Goal: Task Accomplishment & Management: Manage account settings

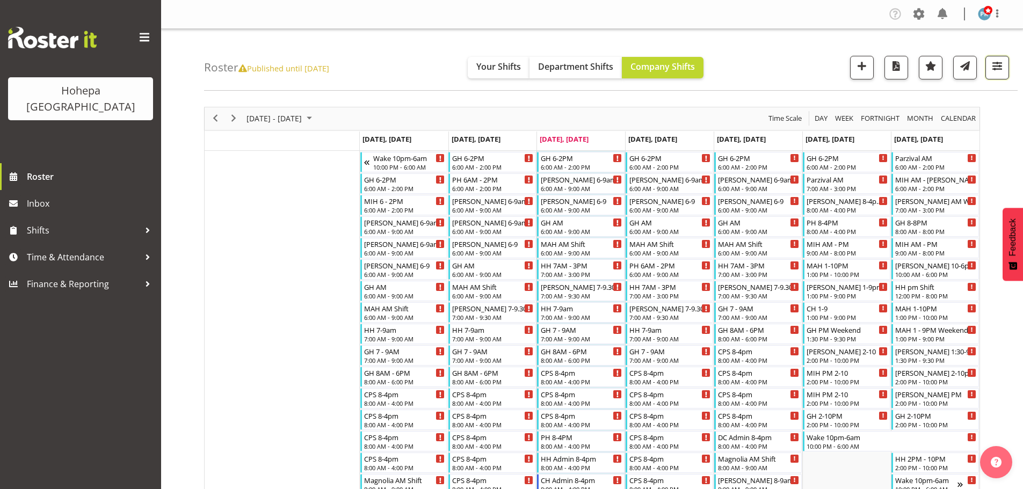
click at [997, 67] on span "button" at bounding box center [997, 66] width 14 height 14
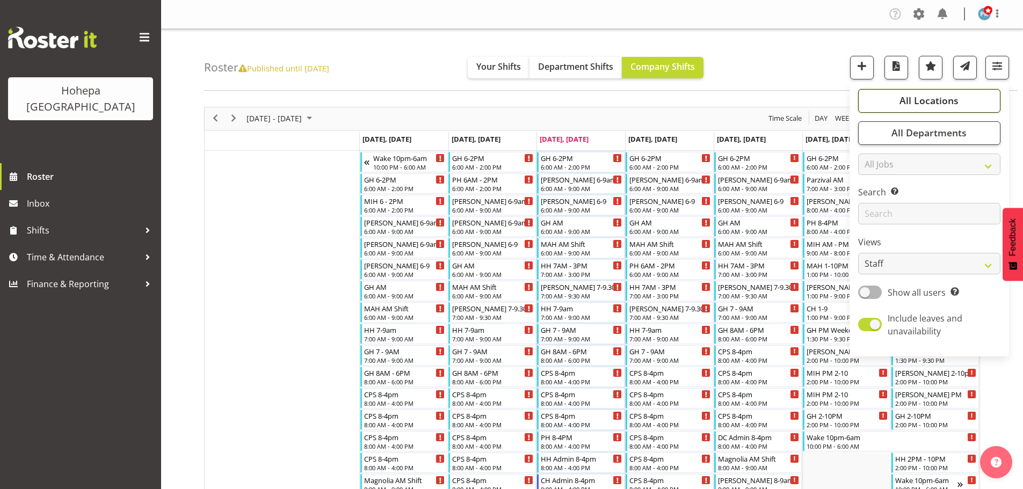
click at [949, 97] on span "All Locations" at bounding box center [929, 100] width 59 height 13
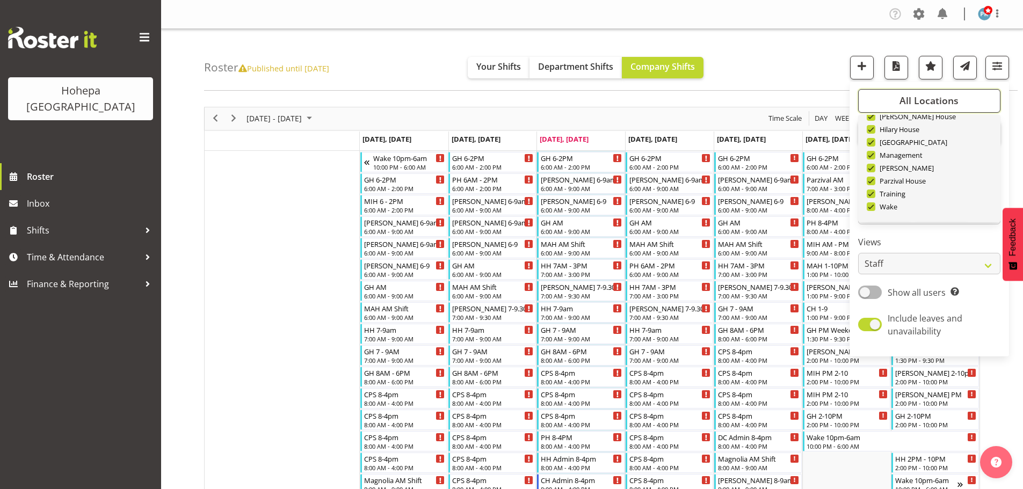
scroll to position [103, 0]
click at [944, 201] on span "Deselect All" at bounding box center [941, 205] width 43 height 10
checkbox input "false"
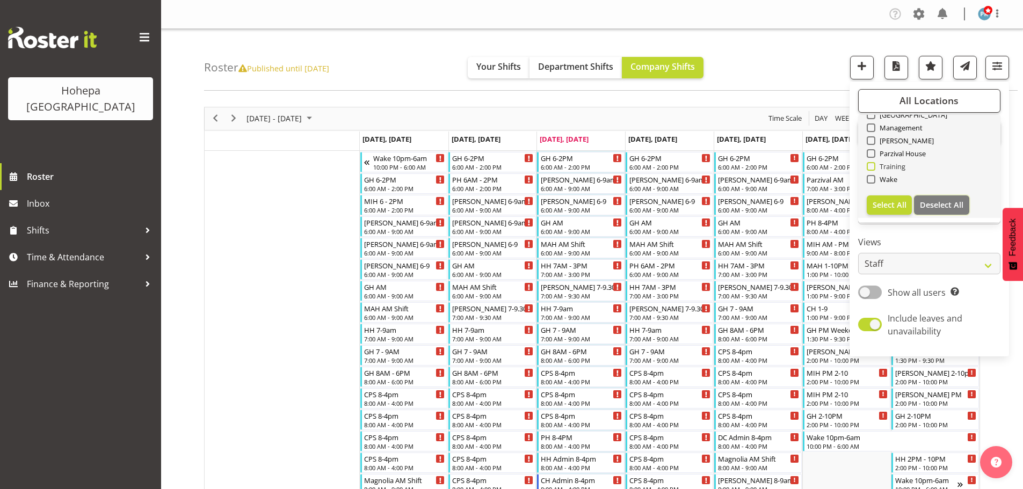
checkbox input "false"
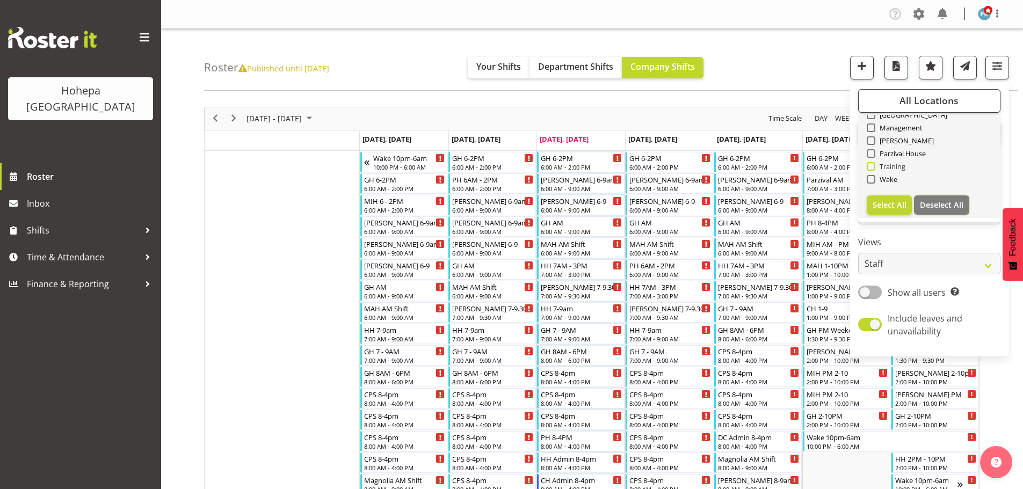
checkbox input "false"
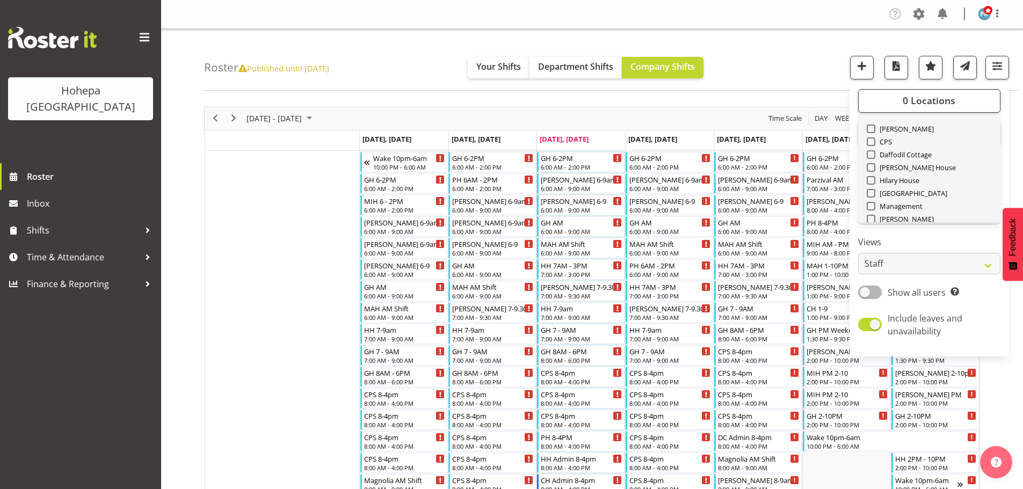
scroll to position [0, 0]
click at [871, 165] on span at bounding box center [871, 166] width 9 height 9
click at [871, 165] on input "CPS" at bounding box center [870, 166] width 7 height 7
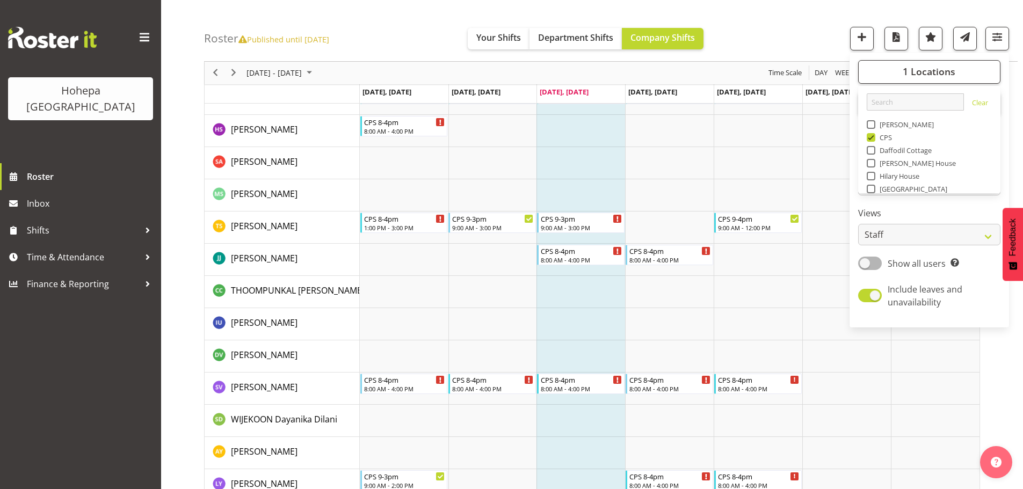
scroll to position [1807, 0]
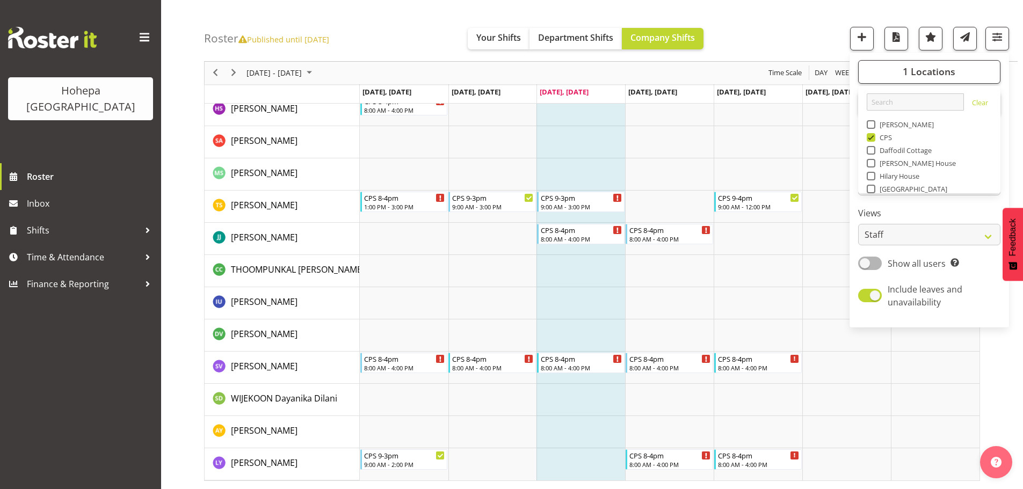
drag, startPoint x: 872, startPoint y: 136, endPoint x: 893, endPoint y: 147, distance: 23.1
click at [872, 136] on span at bounding box center [871, 137] width 9 height 9
click at [872, 136] on input "CPS" at bounding box center [870, 137] width 7 height 7
checkbox input "false"
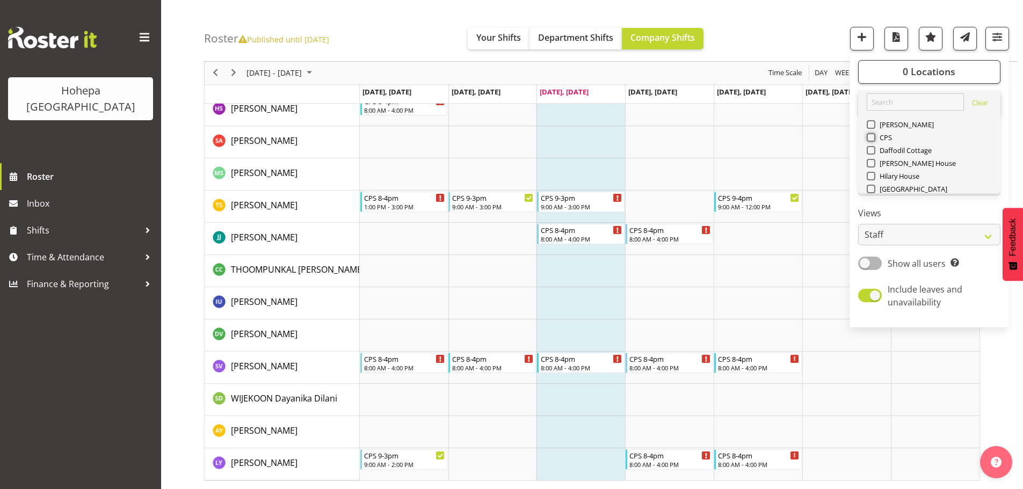
scroll to position [103, 0]
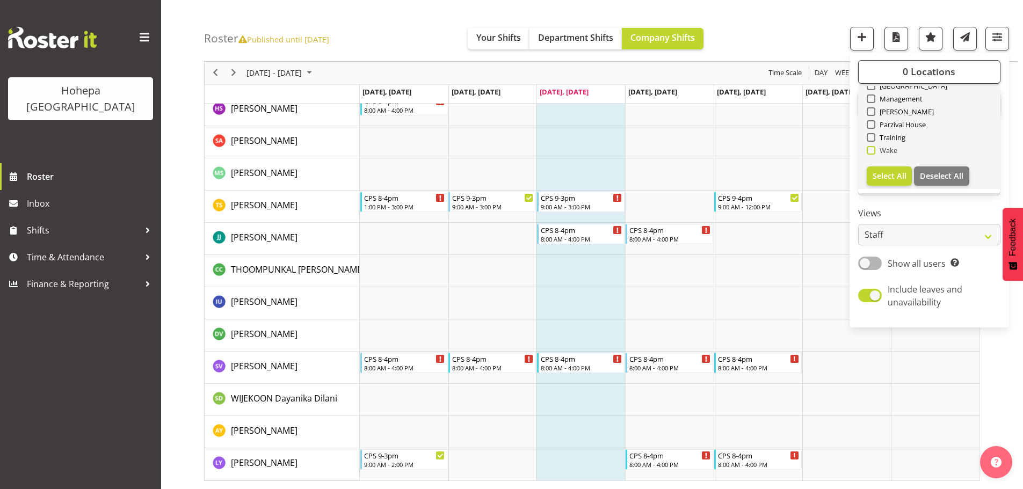
click at [872, 153] on span at bounding box center [871, 150] width 9 height 9
click at [872, 153] on input "Wake" at bounding box center [870, 150] width 7 height 7
checkbox input "true"
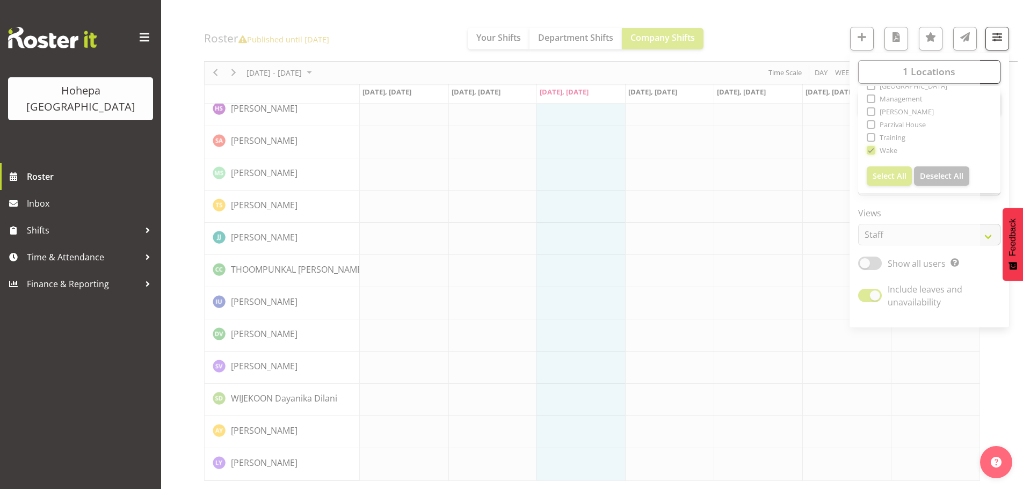
scroll to position [1571, 0]
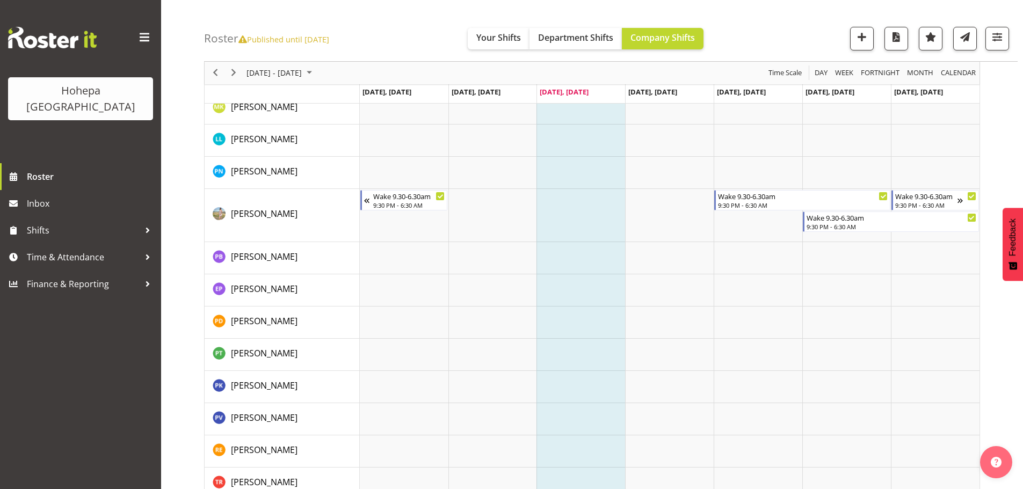
scroll to position [1634, 0]
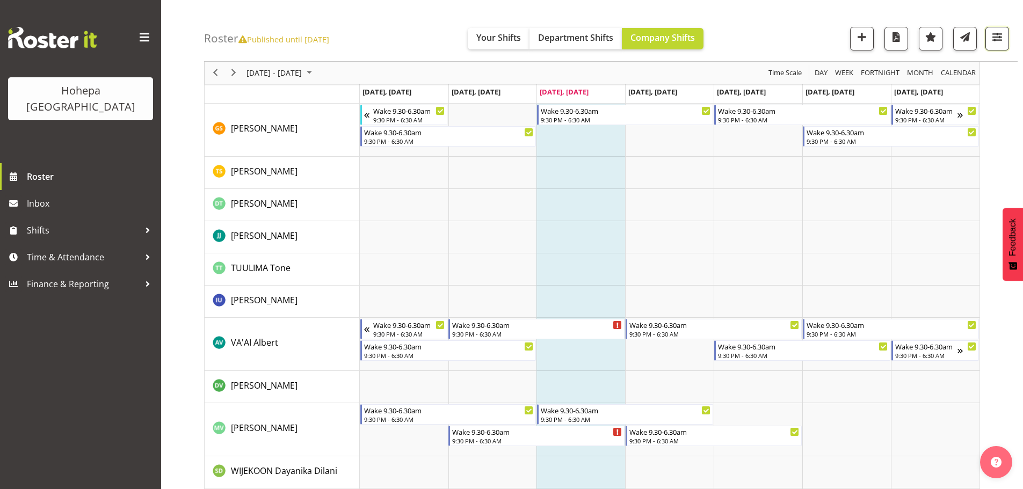
click at [988, 40] on button "button" at bounding box center [997, 39] width 24 height 24
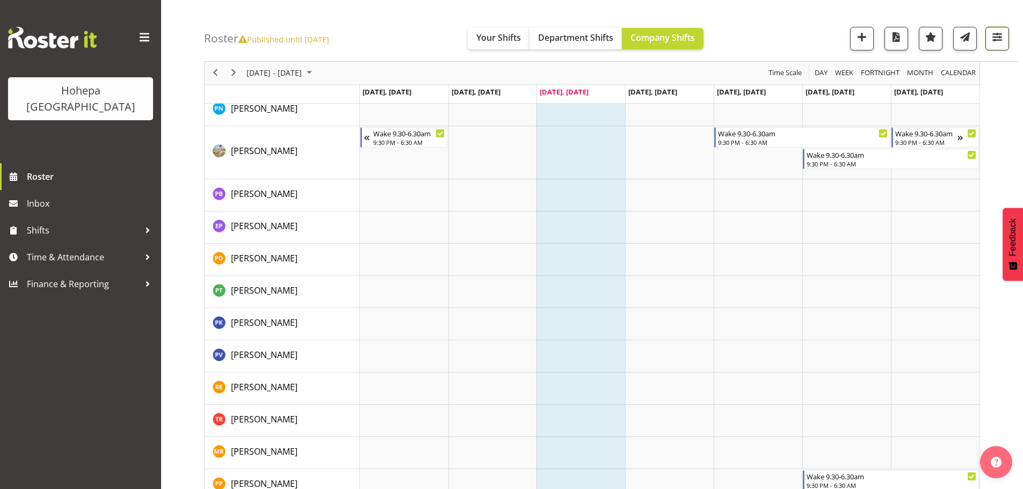
click at [996, 39] on span "button" at bounding box center [997, 37] width 14 height 14
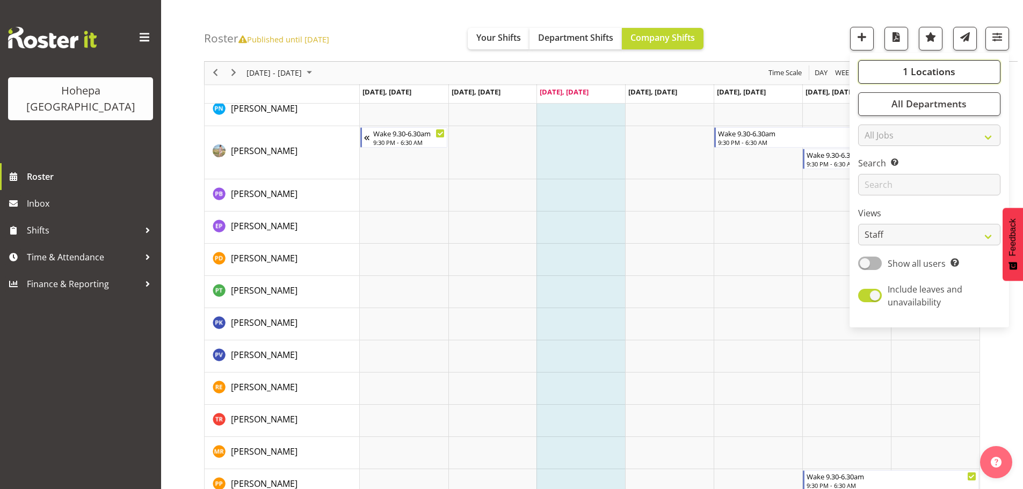
click at [940, 74] on span "1 Locations" at bounding box center [929, 72] width 53 height 13
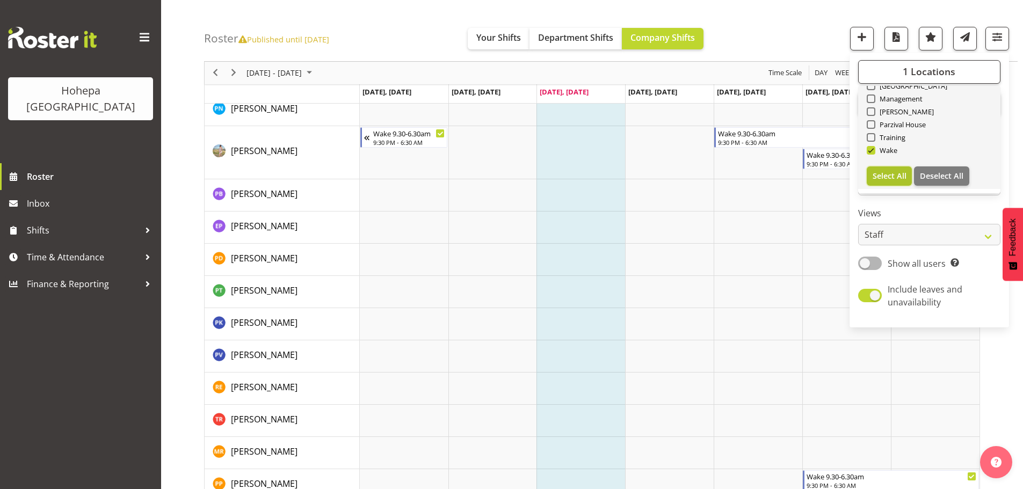
click at [902, 179] on span "Select All" at bounding box center [890, 176] width 34 height 10
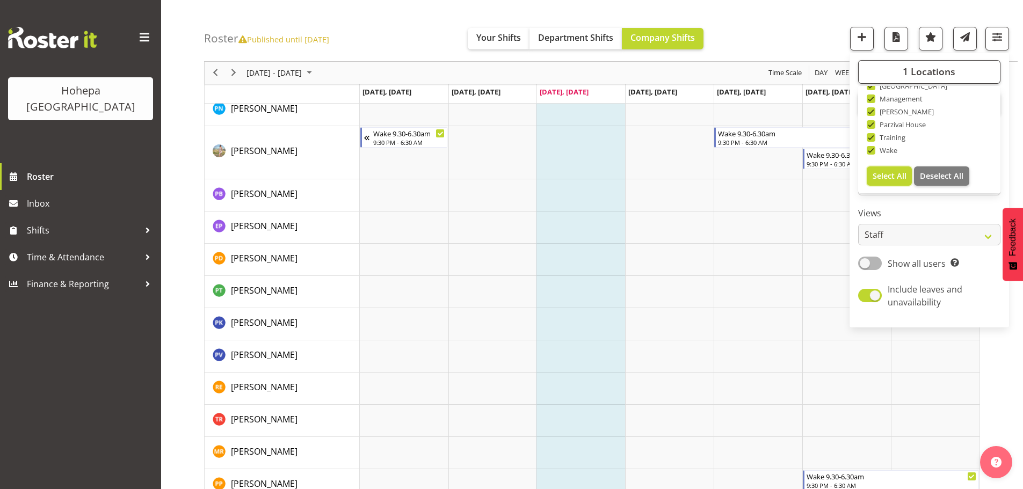
checkbox input "true"
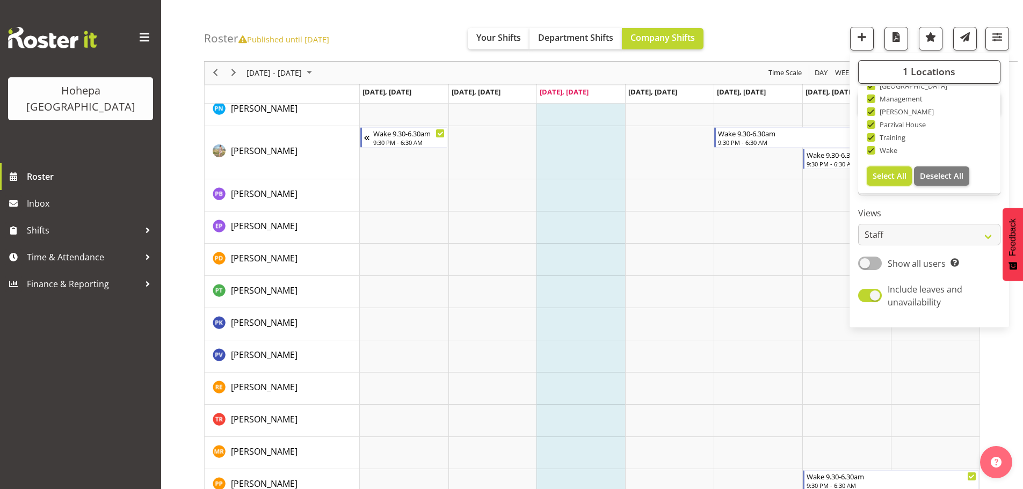
checkbox input "true"
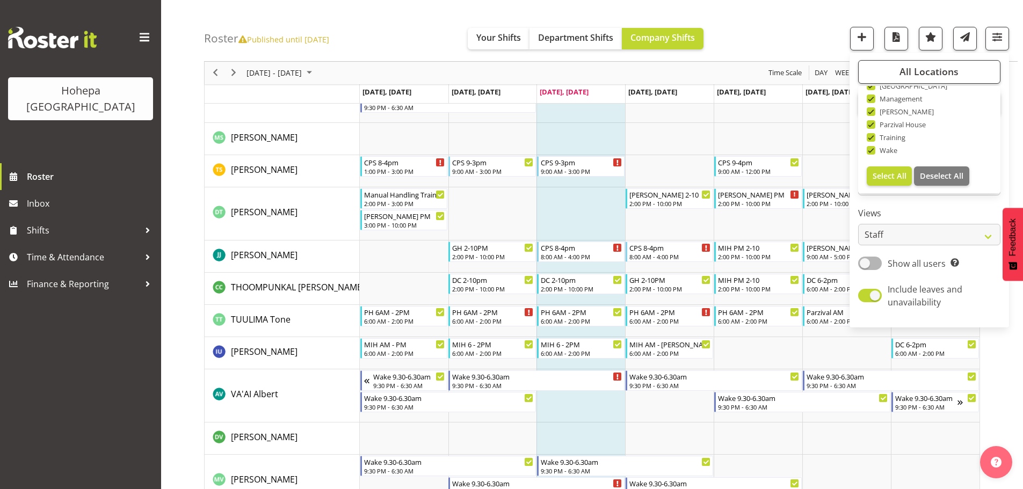
scroll to position [3465, 0]
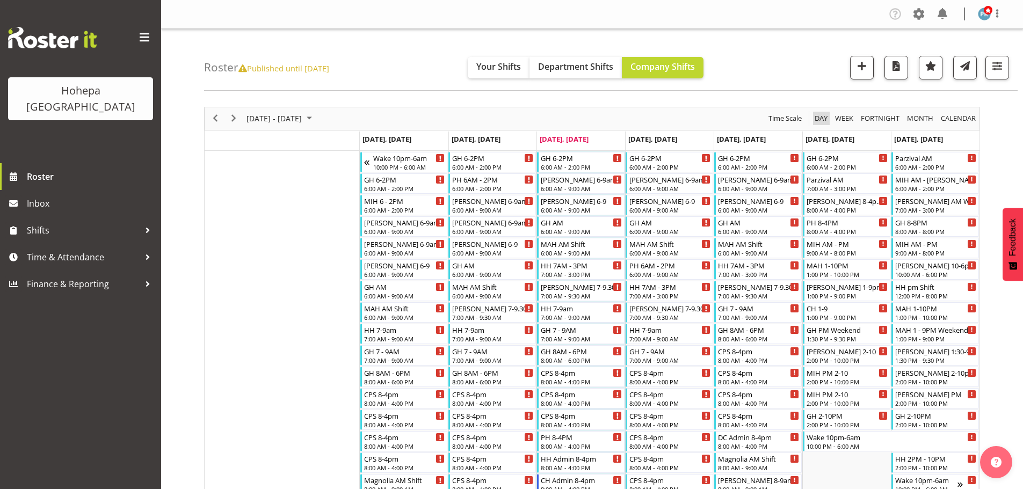
click at [817, 118] on span "Day" at bounding box center [821, 118] width 15 height 13
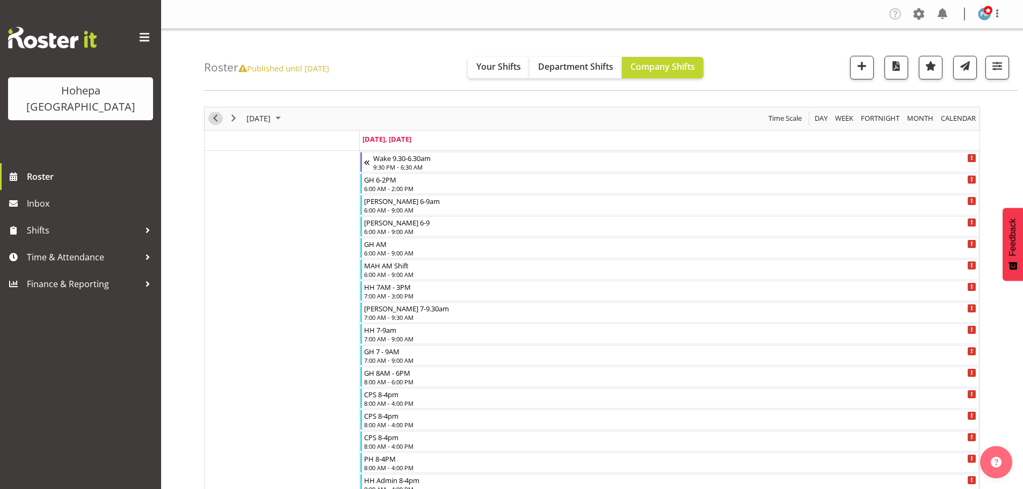
click at [216, 119] on span "Previous" at bounding box center [215, 118] width 13 height 13
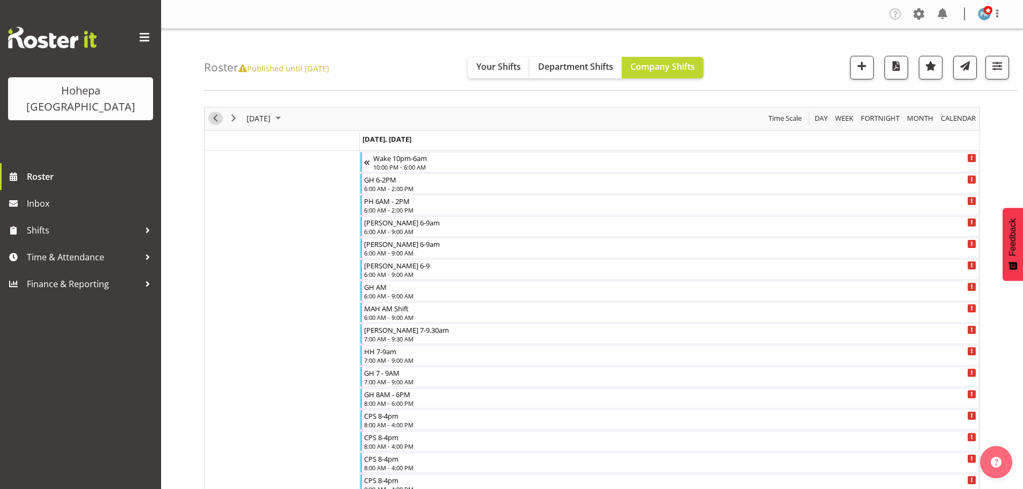
click at [216, 119] on span "Previous" at bounding box center [215, 118] width 13 height 13
click at [995, 68] on span "button" at bounding box center [997, 66] width 14 height 14
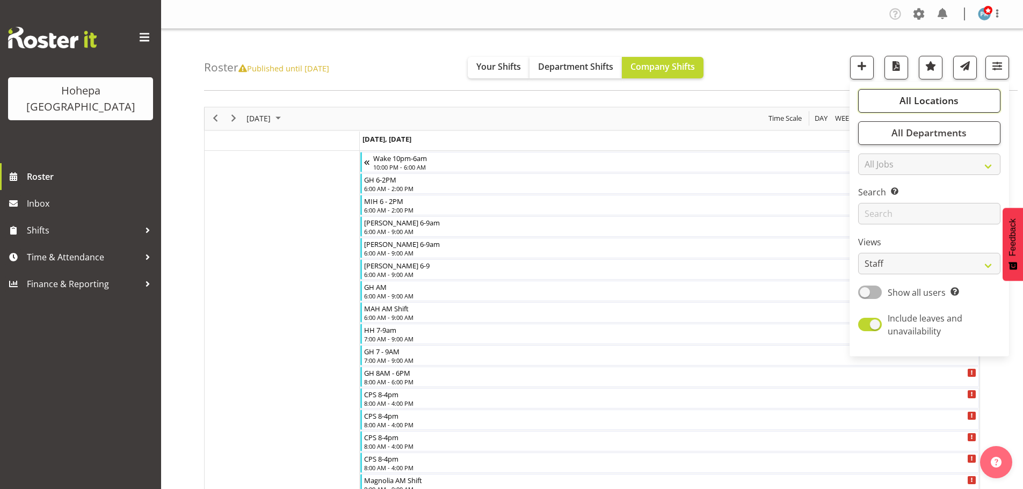
click at [929, 101] on span "All Locations" at bounding box center [929, 100] width 59 height 13
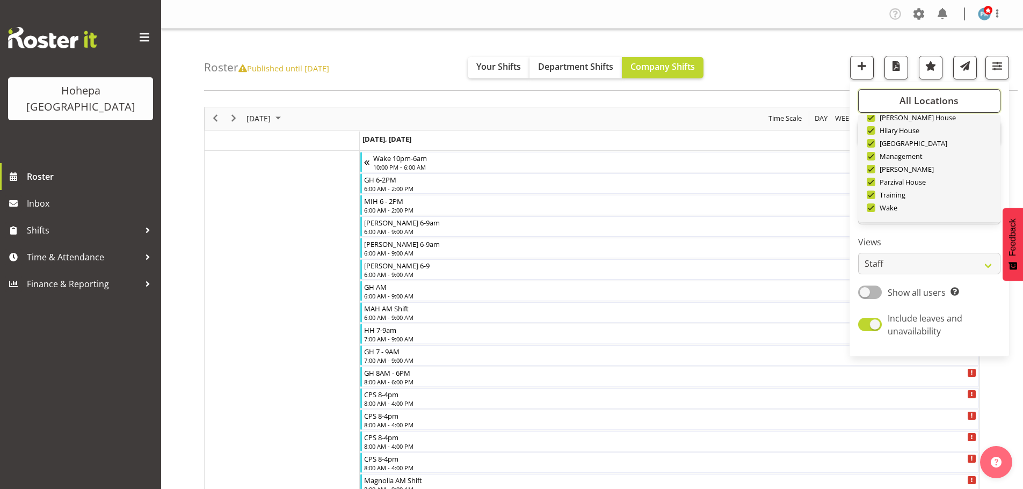
scroll to position [103, 0]
click at [938, 206] on span "Deselect All" at bounding box center [941, 205] width 43 height 10
checkbox input "false"
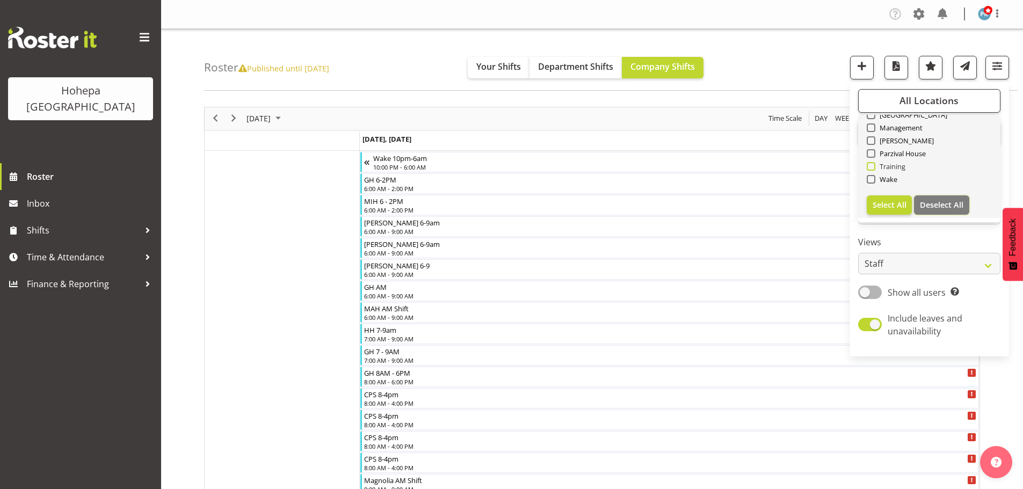
checkbox input "false"
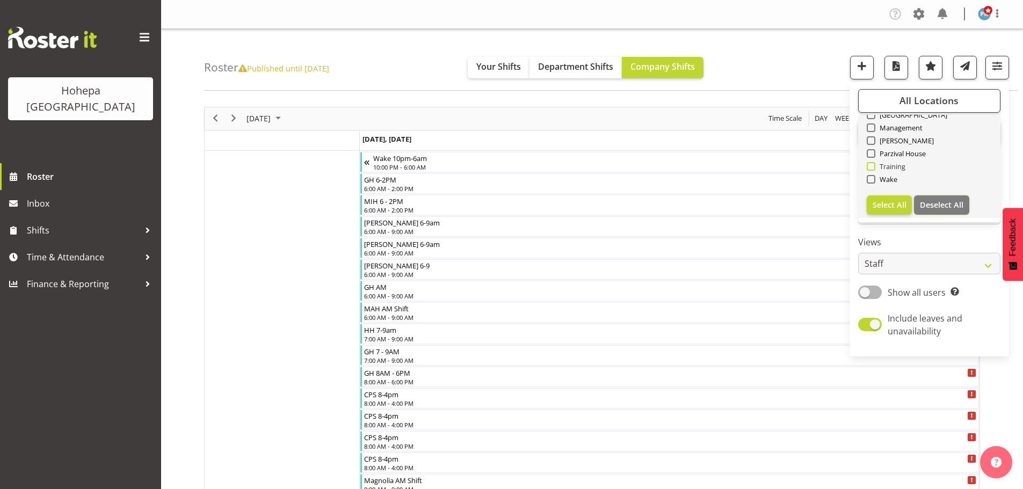
checkbox input "false"
click at [870, 170] on span at bounding box center [871, 166] width 9 height 9
click at [870, 170] on input "Training" at bounding box center [870, 166] width 7 height 7
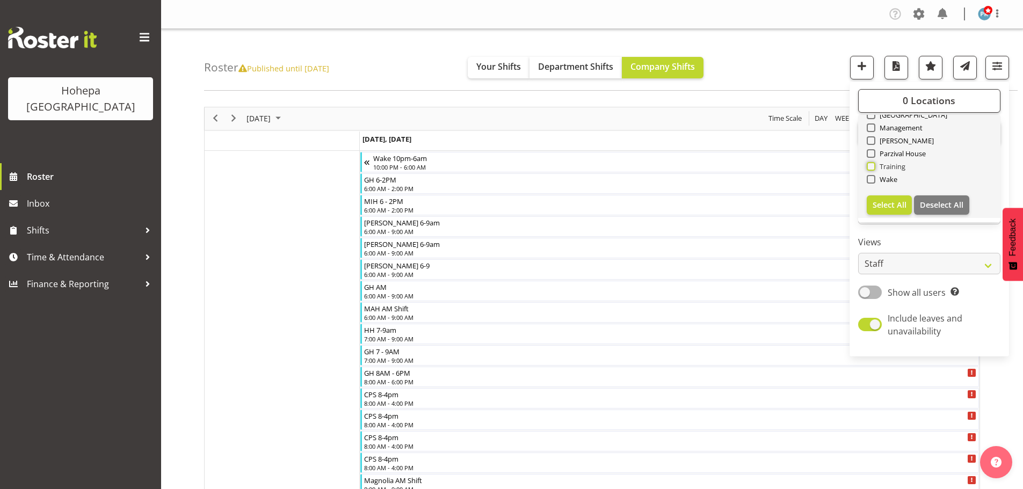
checkbox input "true"
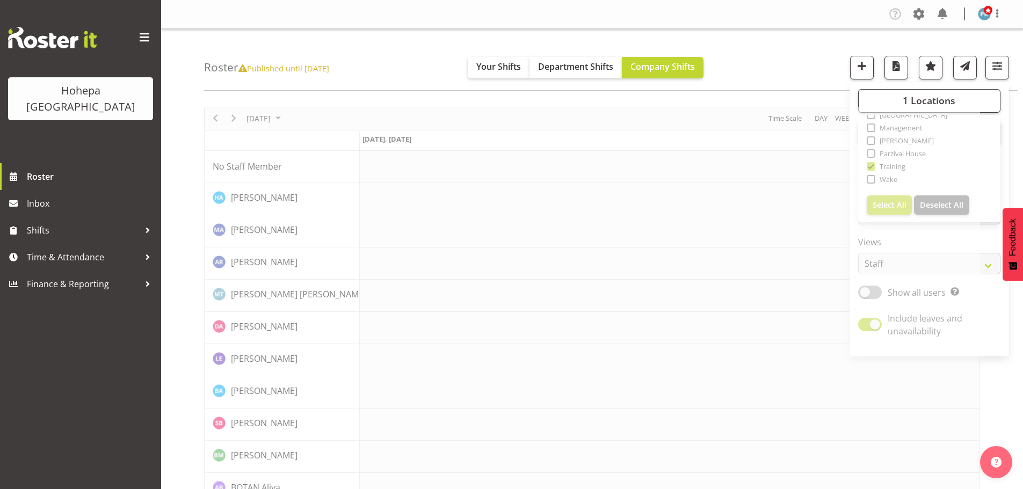
click at [836, 48] on div "Roster Published until [DATE] Your Shifts Department Shifts Company Shifts 1 Lo…" at bounding box center [611, 60] width 814 height 62
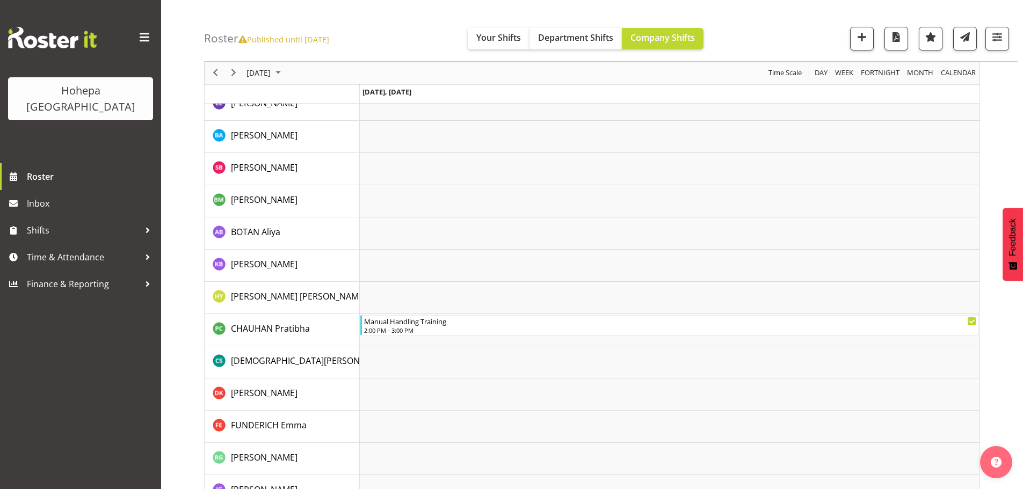
scroll to position [379, 0]
